Goal: Navigation & Orientation: Understand site structure

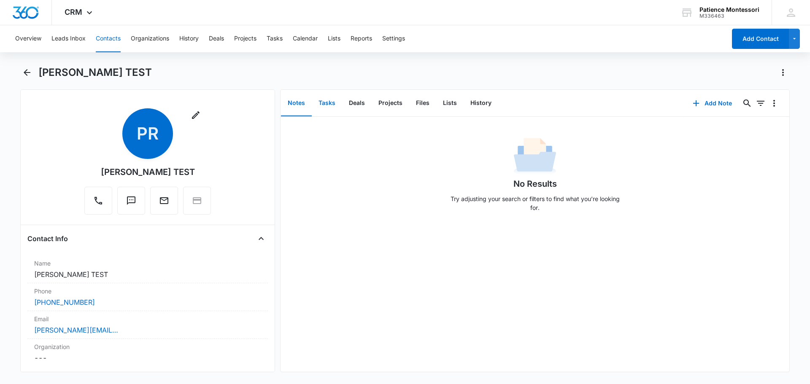
click at [327, 102] on button "Tasks" at bounding box center [327, 103] width 30 height 26
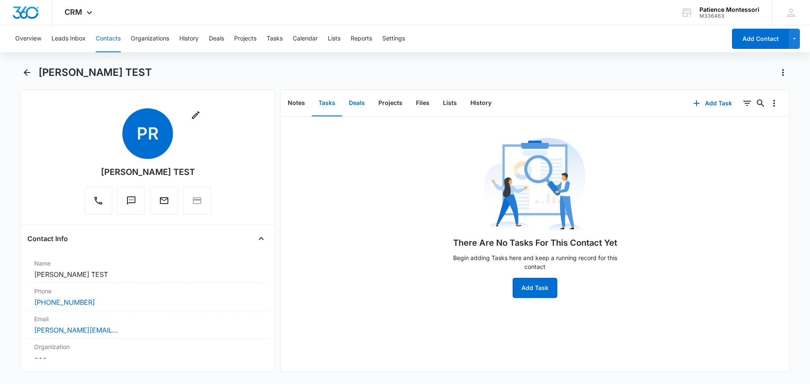
click at [354, 103] on button "Deals" at bounding box center [357, 103] width 30 height 26
click at [387, 103] on button "Projects" at bounding box center [391, 103] width 38 height 26
click at [419, 100] on button "Files" at bounding box center [422, 103] width 27 height 26
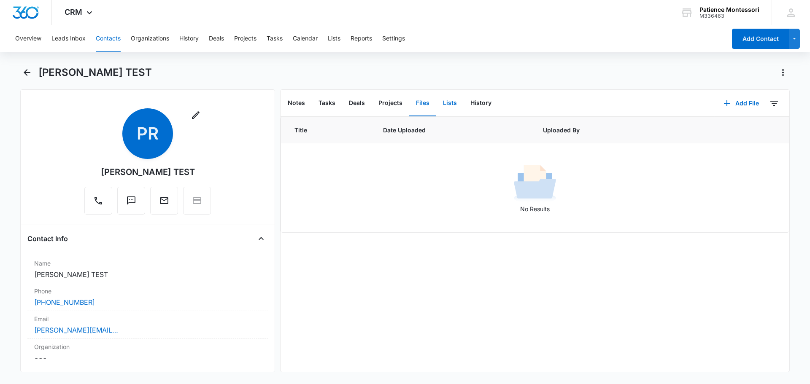
click at [444, 101] on button "Lists" at bounding box center [449, 103] width 27 height 26
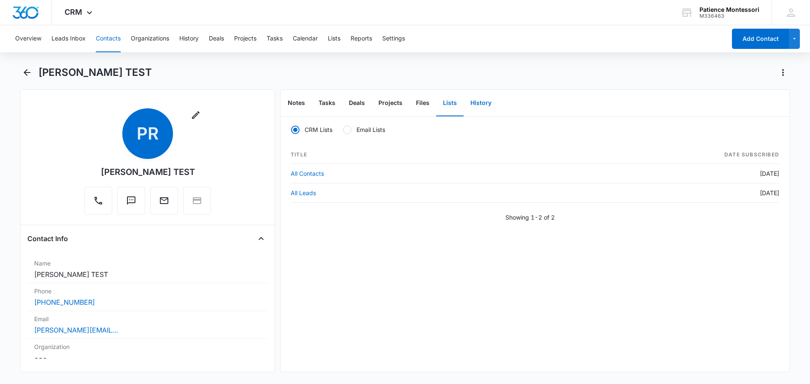
click at [472, 102] on button "History" at bounding box center [481, 103] width 35 height 26
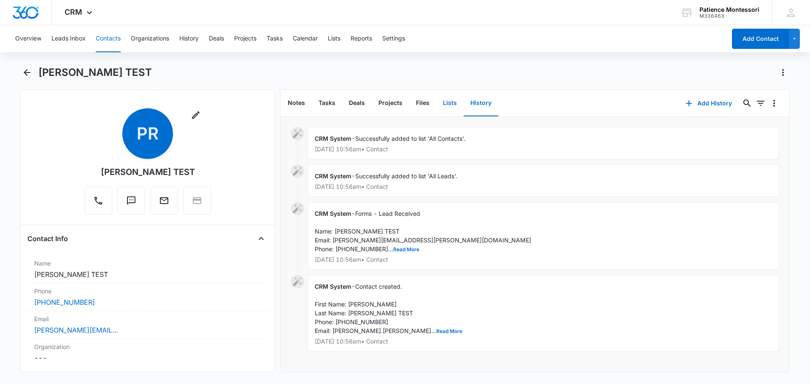
click at [443, 99] on button "Lists" at bounding box center [449, 103] width 27 height 26
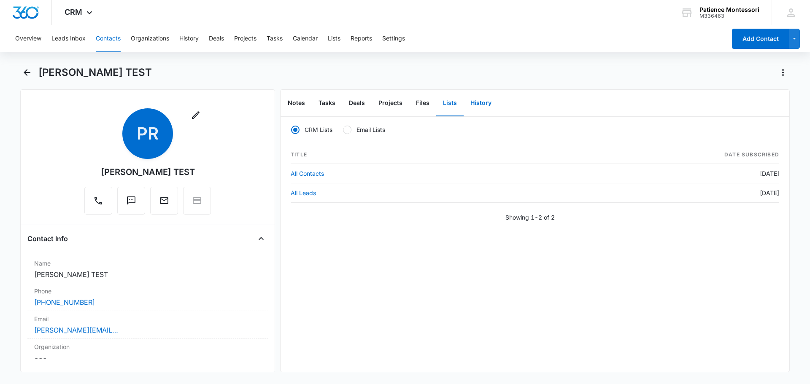
click at [477, 102] on button "History" at bounding box center [481, 103] width 35 height 26
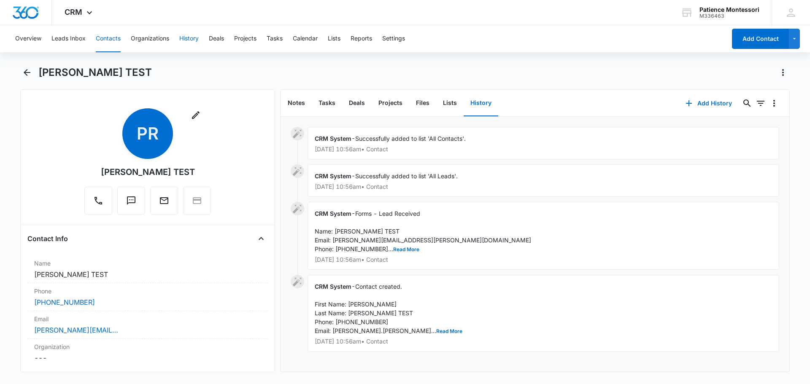
click at [189, 39] on button "History" at bounding box center [188, 38] width 19 height 27
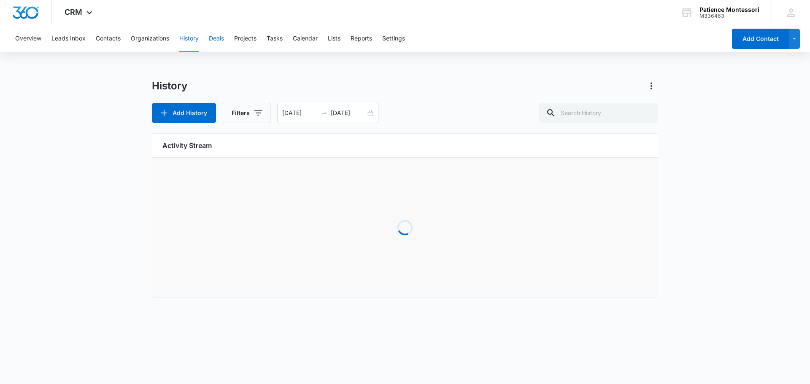
click at [215, 39] on button "Deals" at bounding box center [216, 38] width 15 height 27
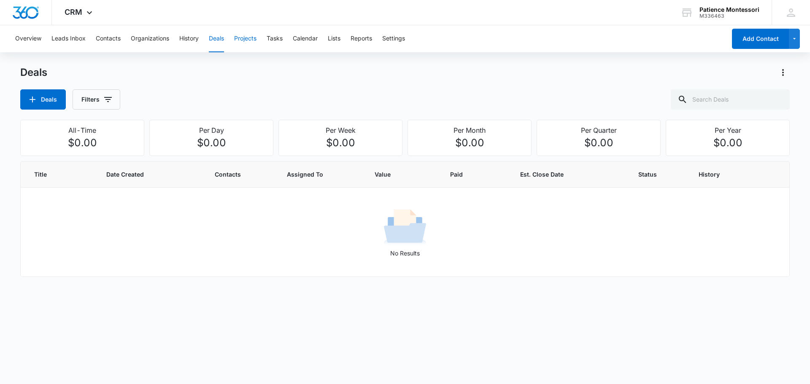
click at [243, 38] on button "Projects" at bounding box center [245, 38] width 22 height 27
click at [274, 37] on button "Tasks" at bounding box center [275, 38] width 16 height 27
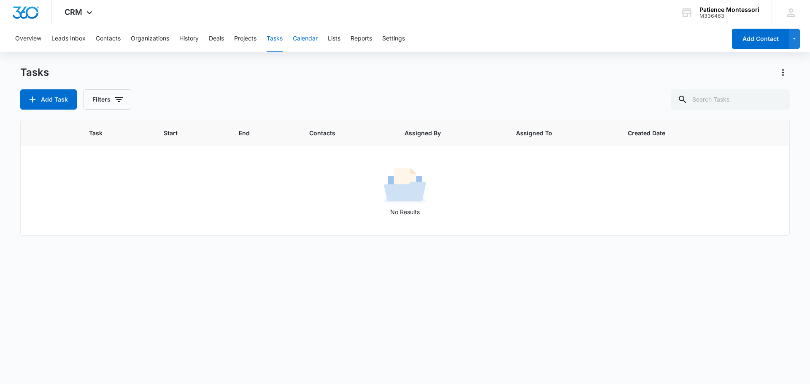
click at [303, 37] on button "Calendar" at bounding box center [305, 38] width 25 height 27
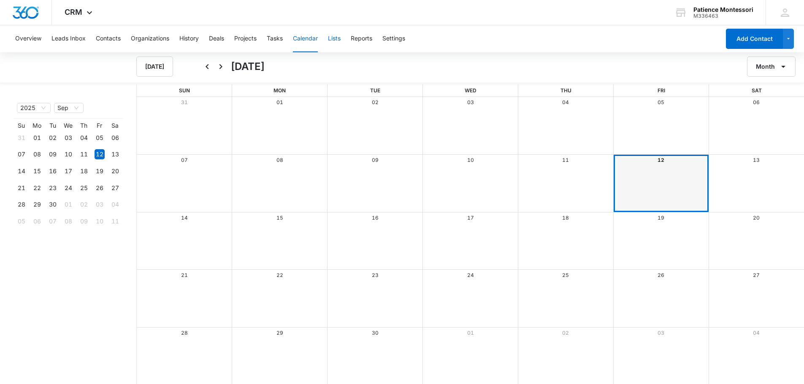
click at [334, 36] on button "Lists" at bounding box center [334, 38] width 13 height 27
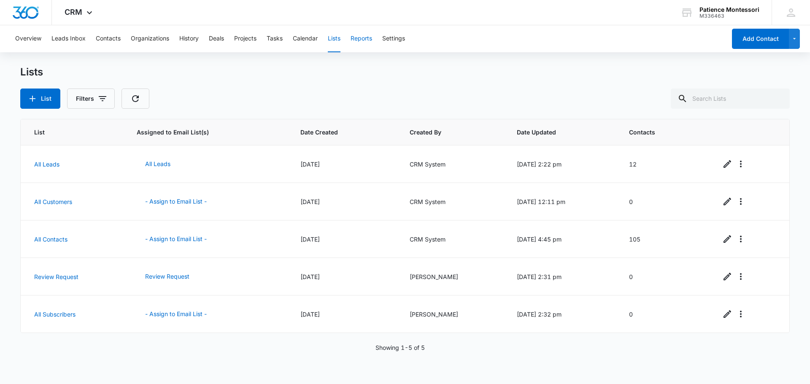
click at [358, 38] on button "Reports" at bounding box center [362, 38] width 22 height 27
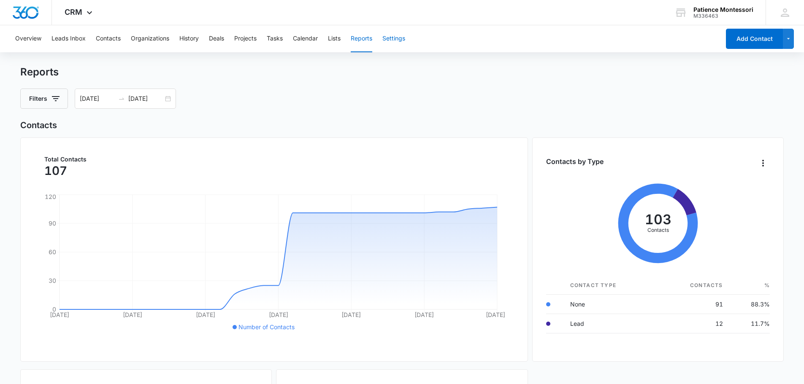
click at [393, 39] on button "Settings" at bounding box center [393, 38] width 23 height 27
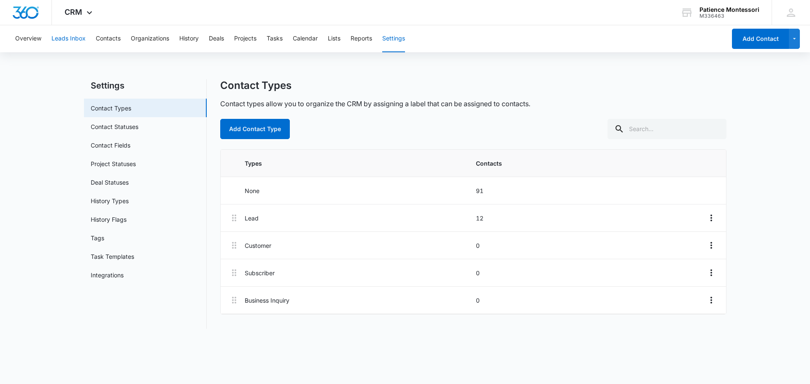
click at [63, 38] on button "Leads Inbox" at bounding box center [68, 38] width 34 height 27
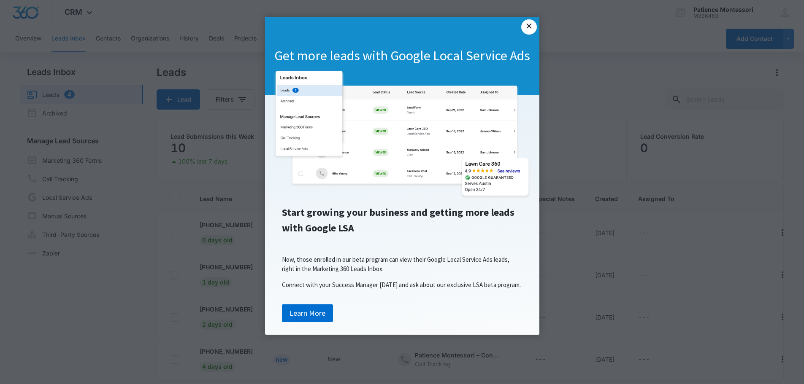
click at [530, 24] on link "×" at bounding box center [528, 26] width 15 height 15
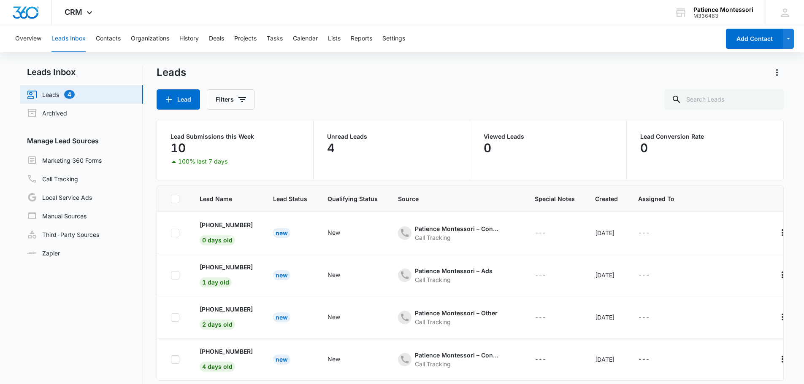
click at [407, 153] on div "Unread Leads 4" at bounding box center [392, 150] width 157 height 60
